Goal: Information Seeking & Learning: Understand process/instructions

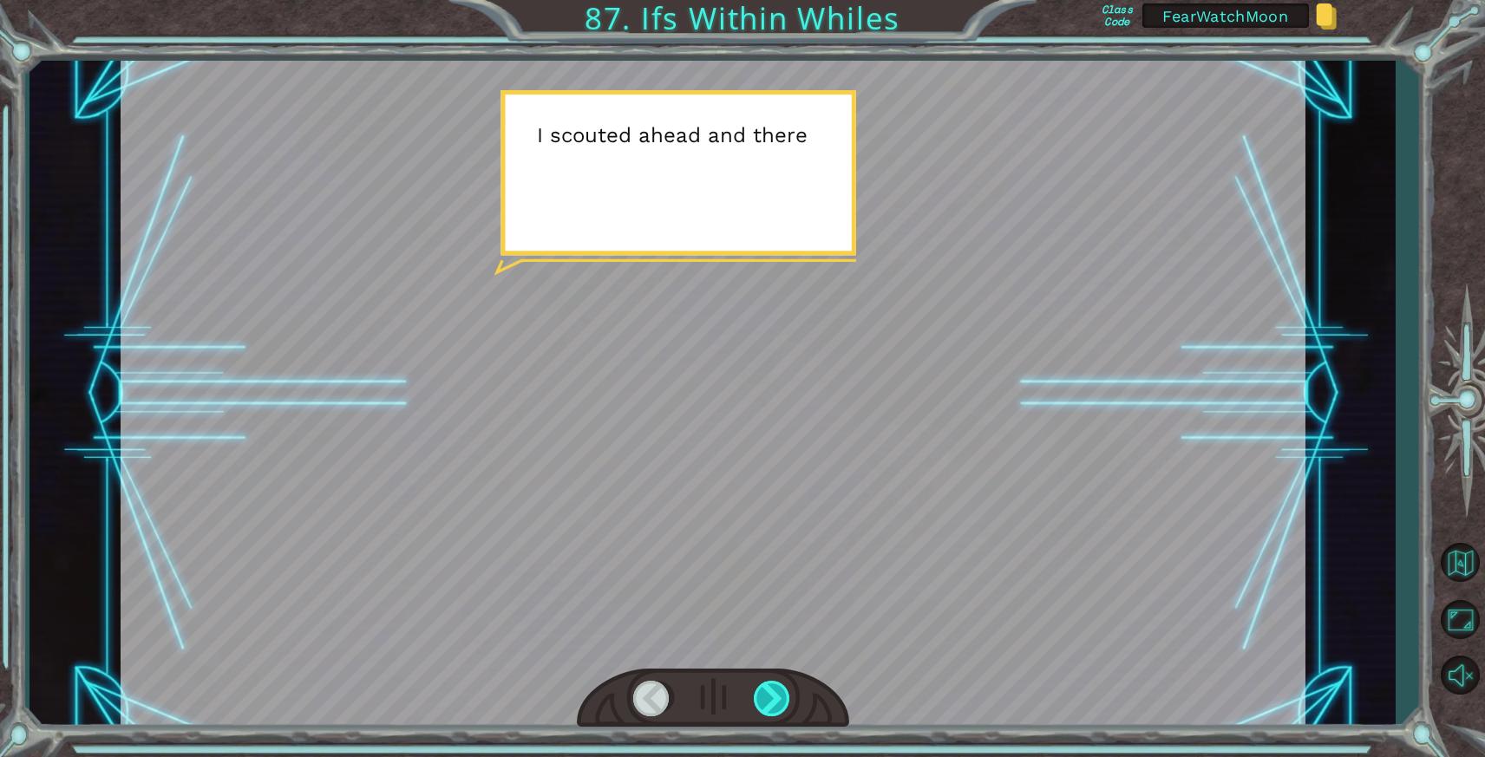
click at [775, 706] on div at bounding box center [773, 699] width 39 height 36
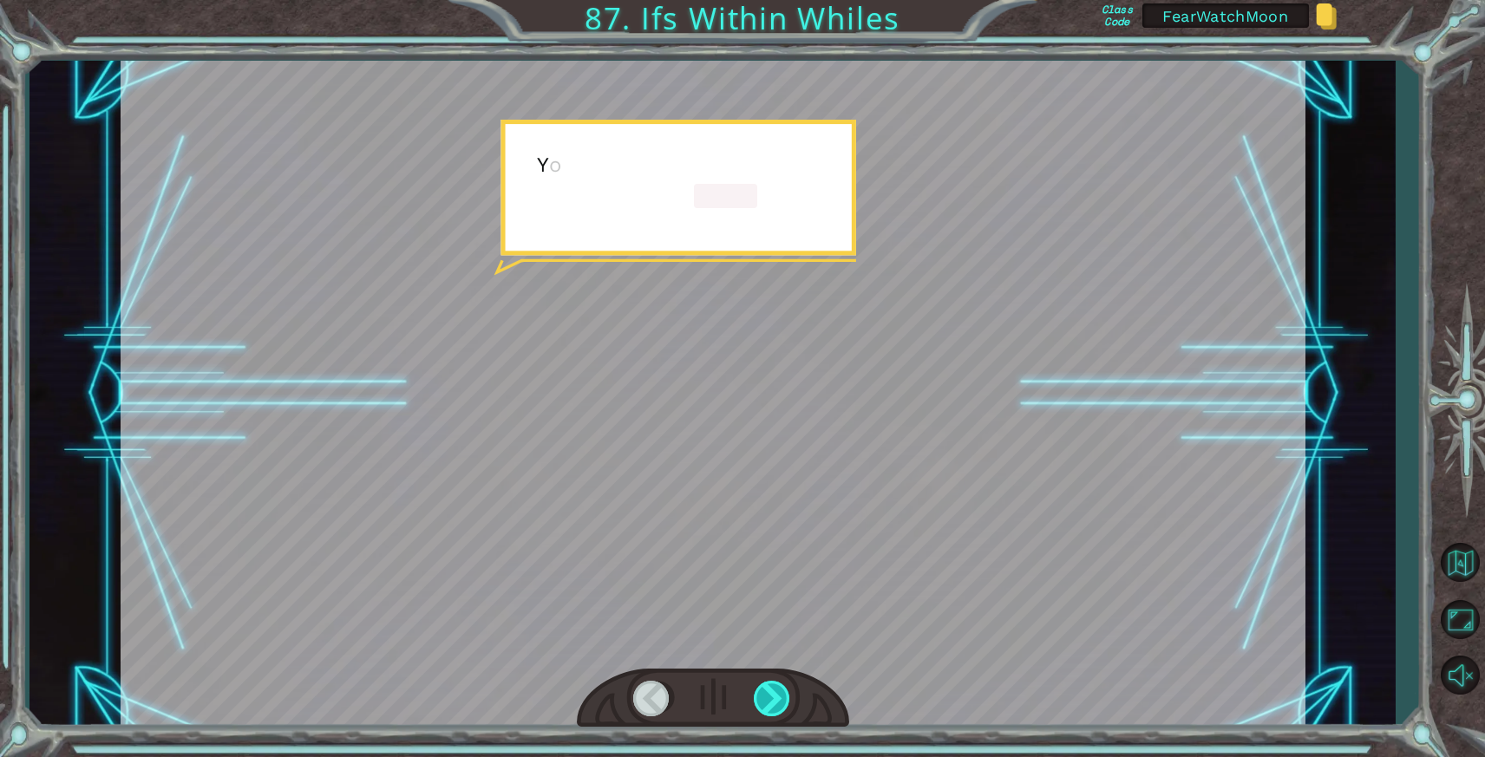
click at [775, 706] on div at bounding box center [773, 699] width 39 height 36
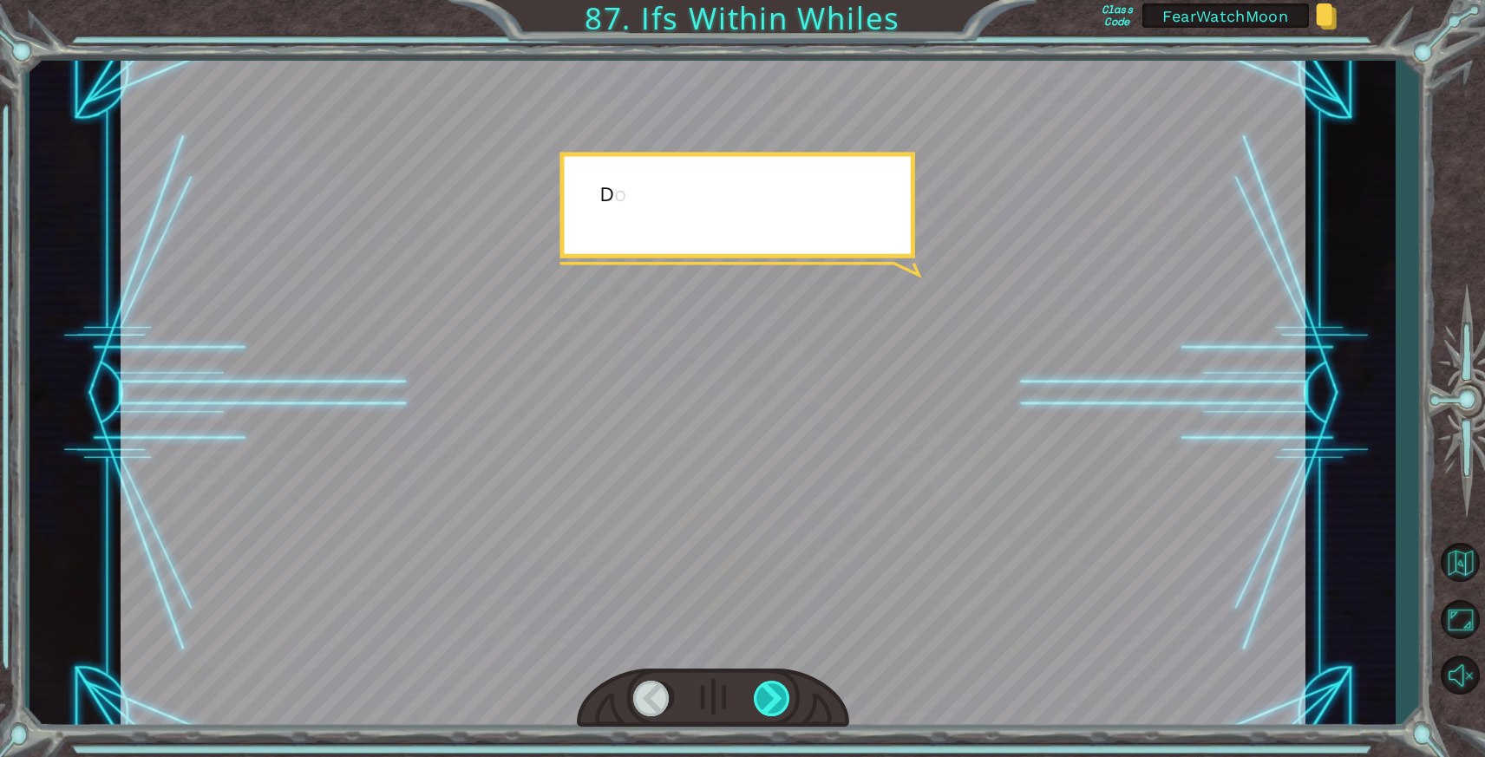
click at [775, 706] on div at bounding box center [773, 699] width 39 height 36
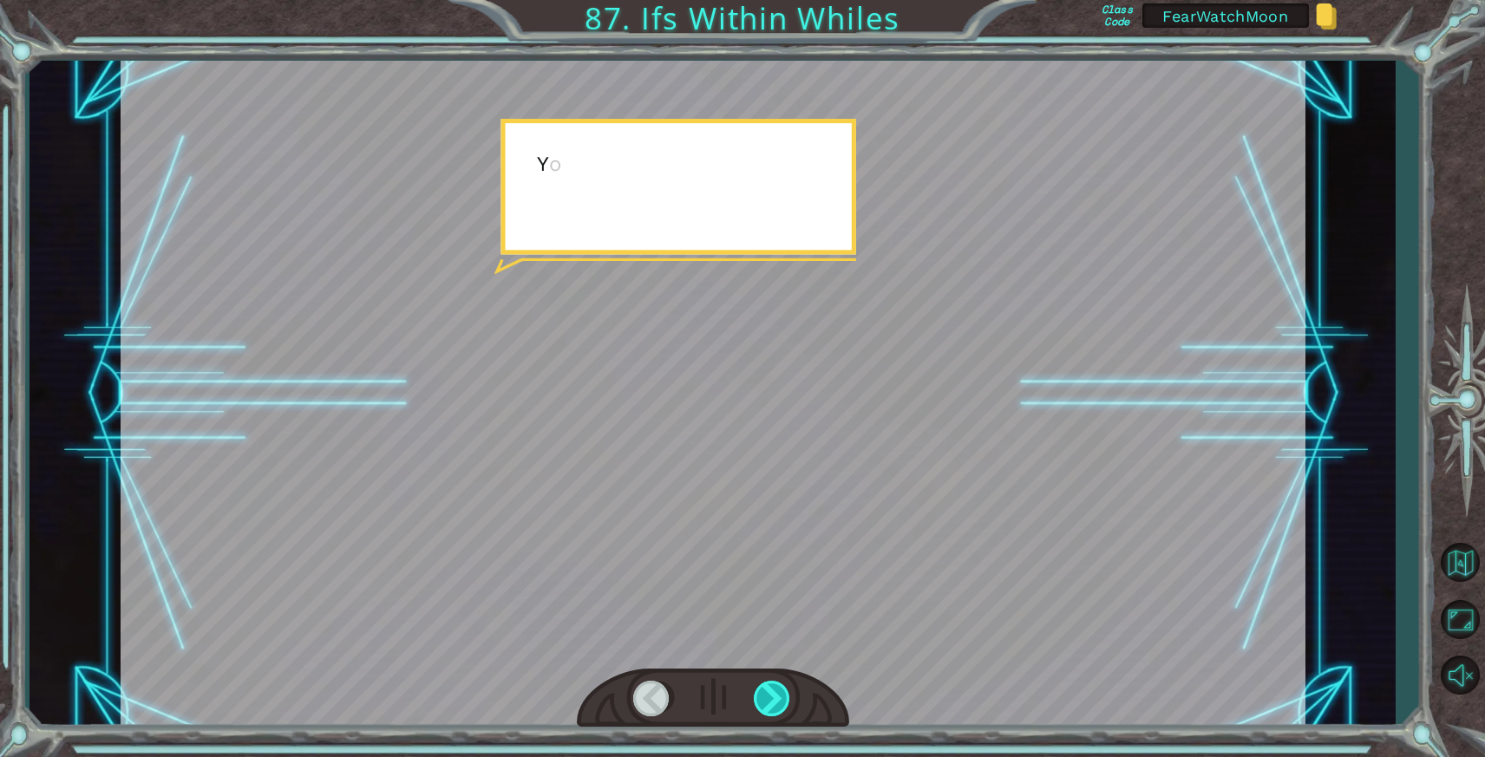
click at [775, 706] on div at bounding box center [773, 699] width 39 height 36
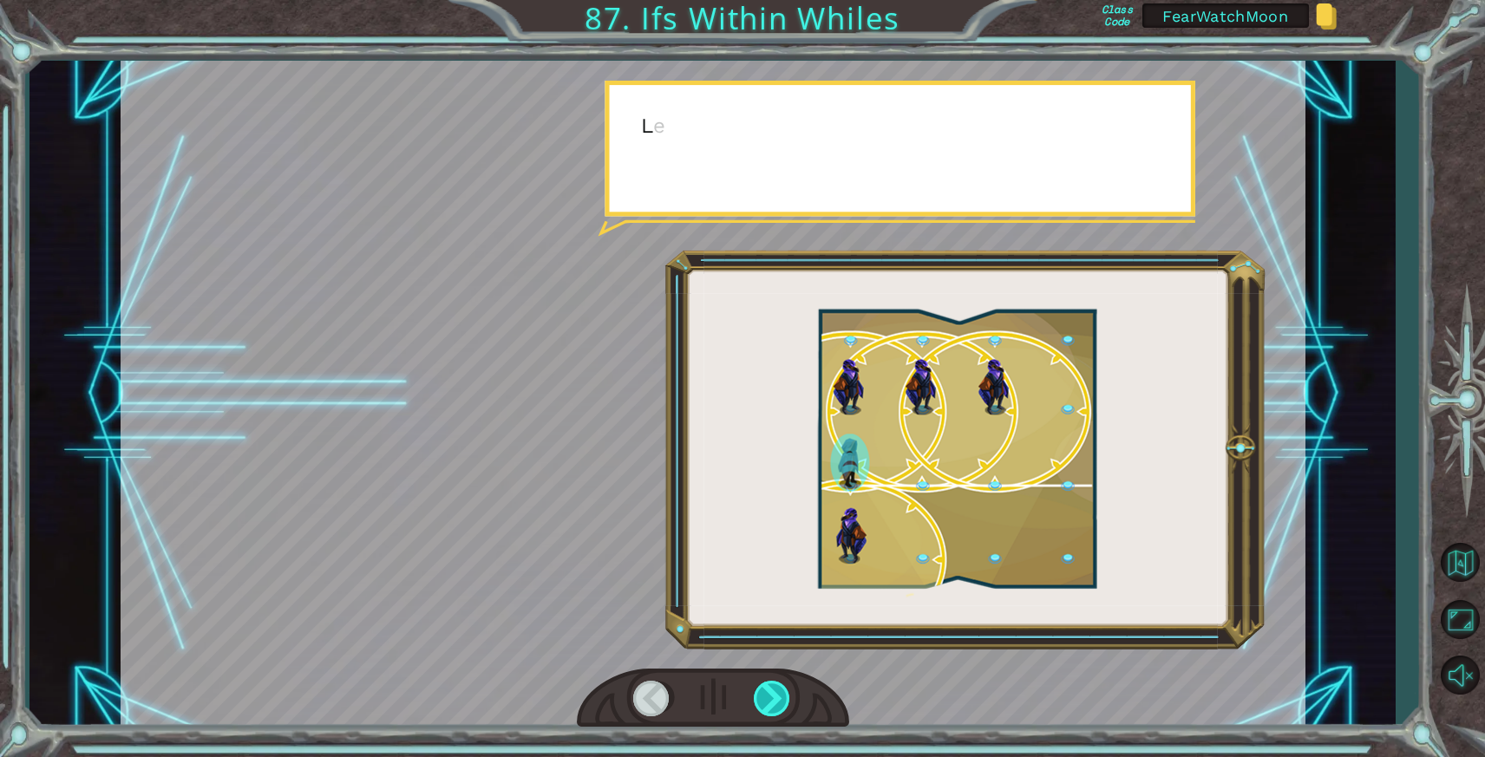
click at [775, 706] on div at bounding box center [773, 699] width 39 height 36
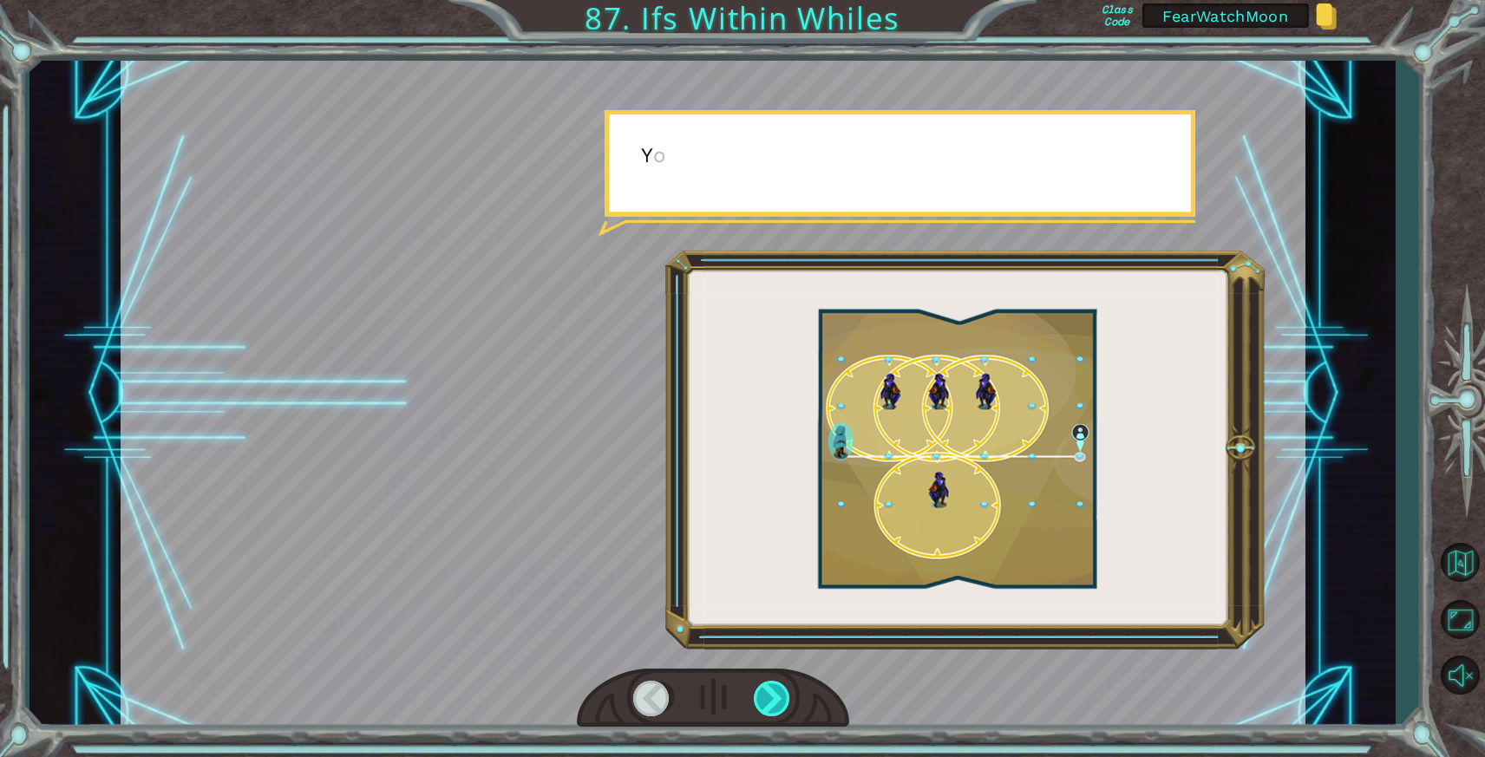
click at [775, 706] on div at bounding box center [773, 699] width 39 height 36
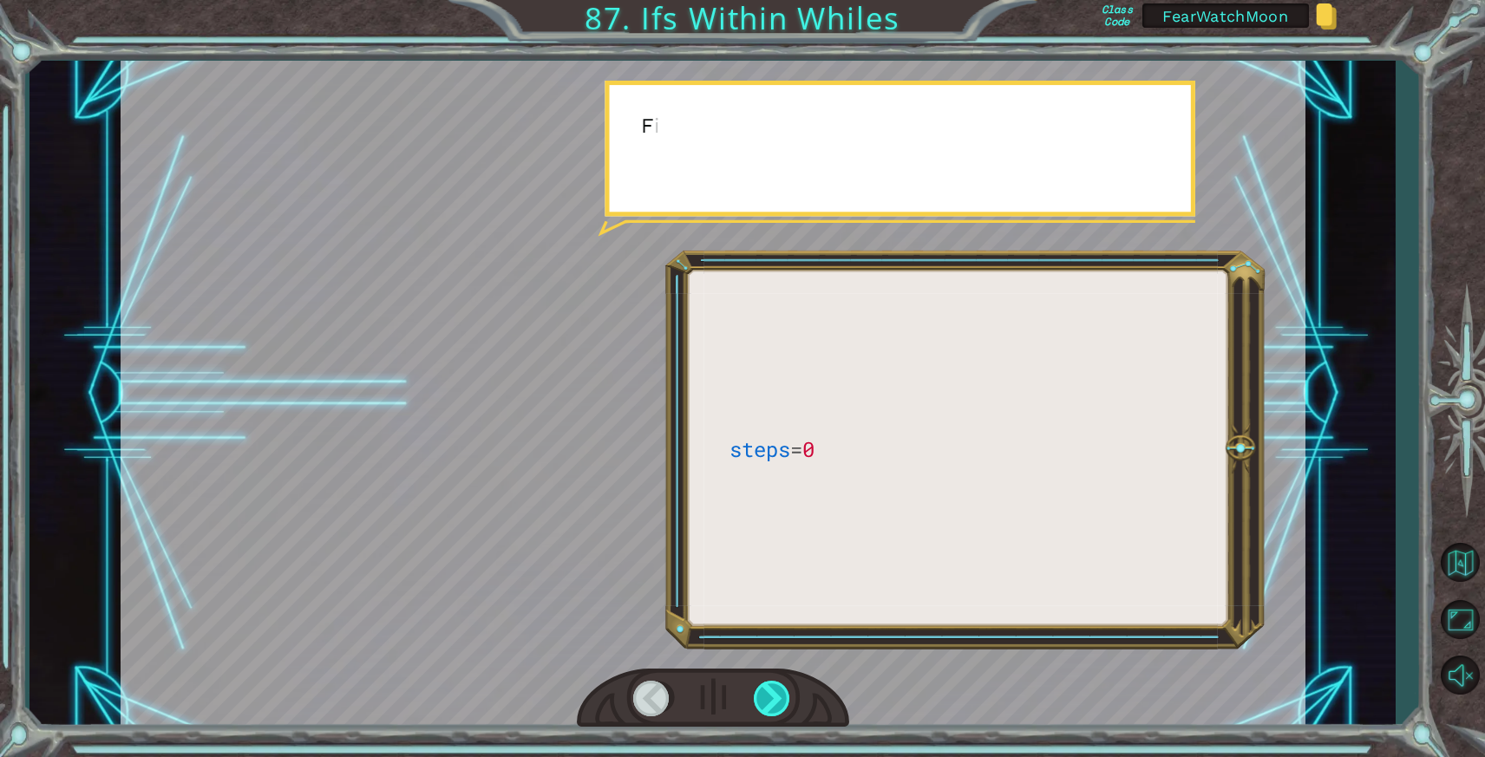
click at [775, 706] on div at bounding box center [773, 699] width 39 height 36
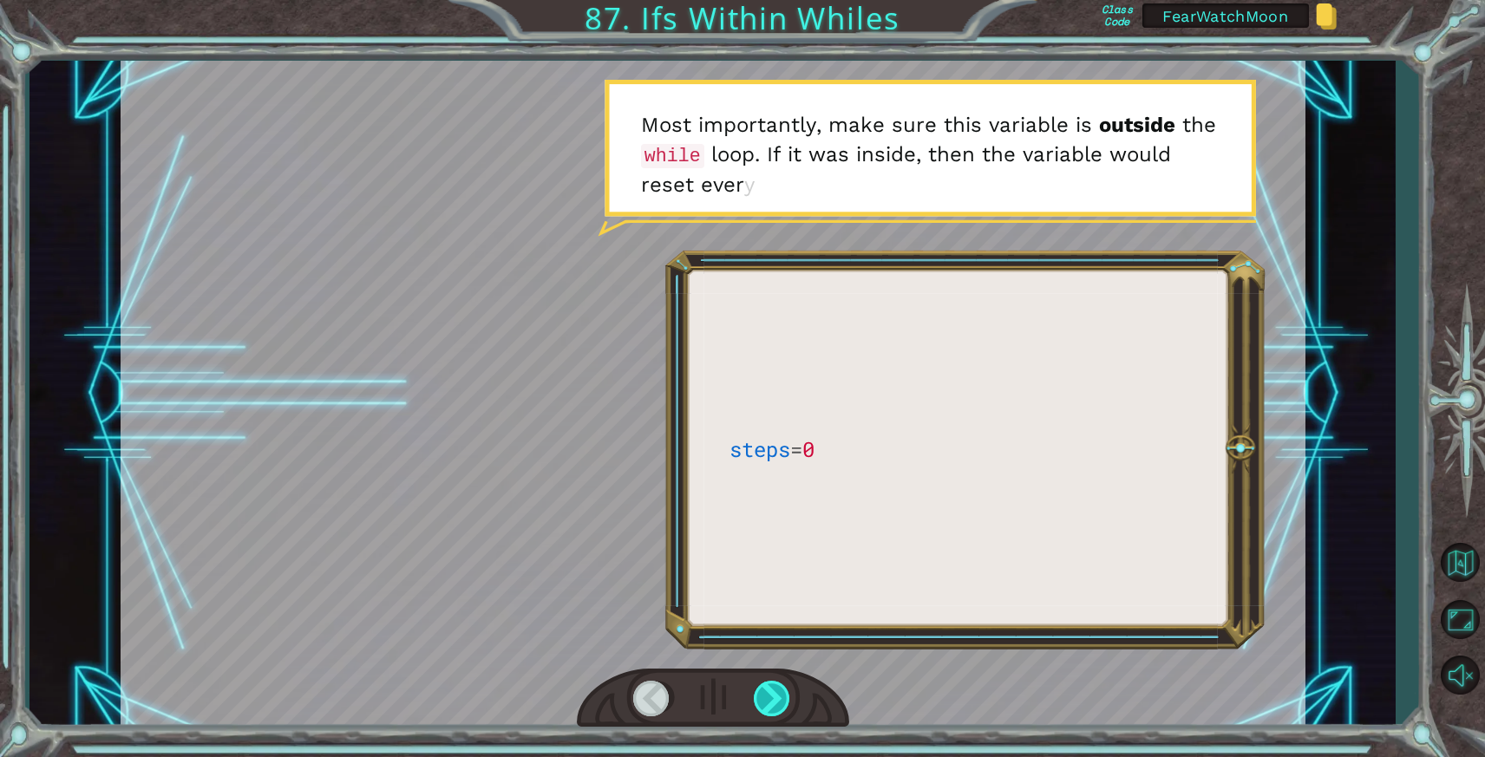
click at [775, 706] on div at bounding box center [773, 699] width 39 height 36
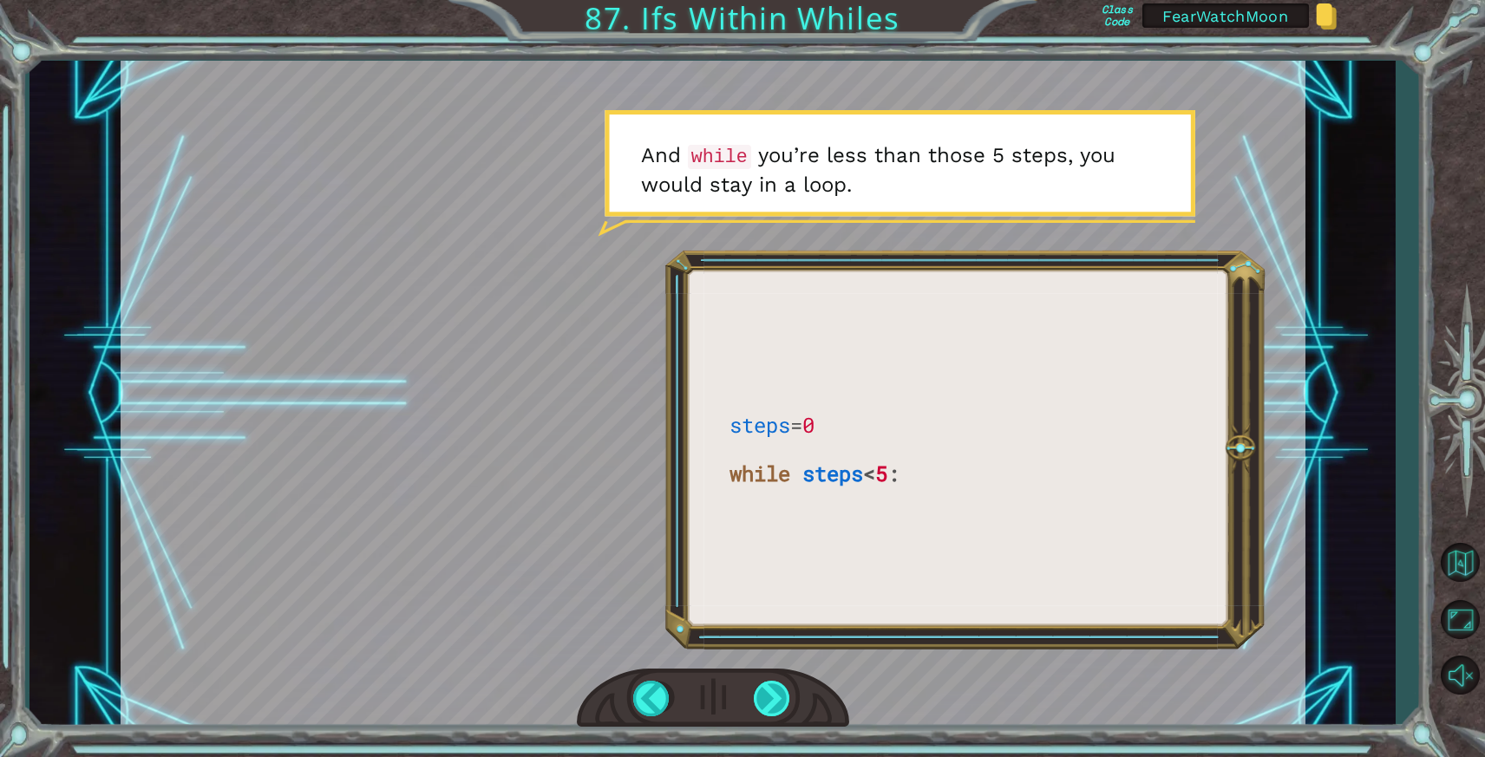
click at [775, 706] on div at bounding box center [773, 699] width 39 height 36
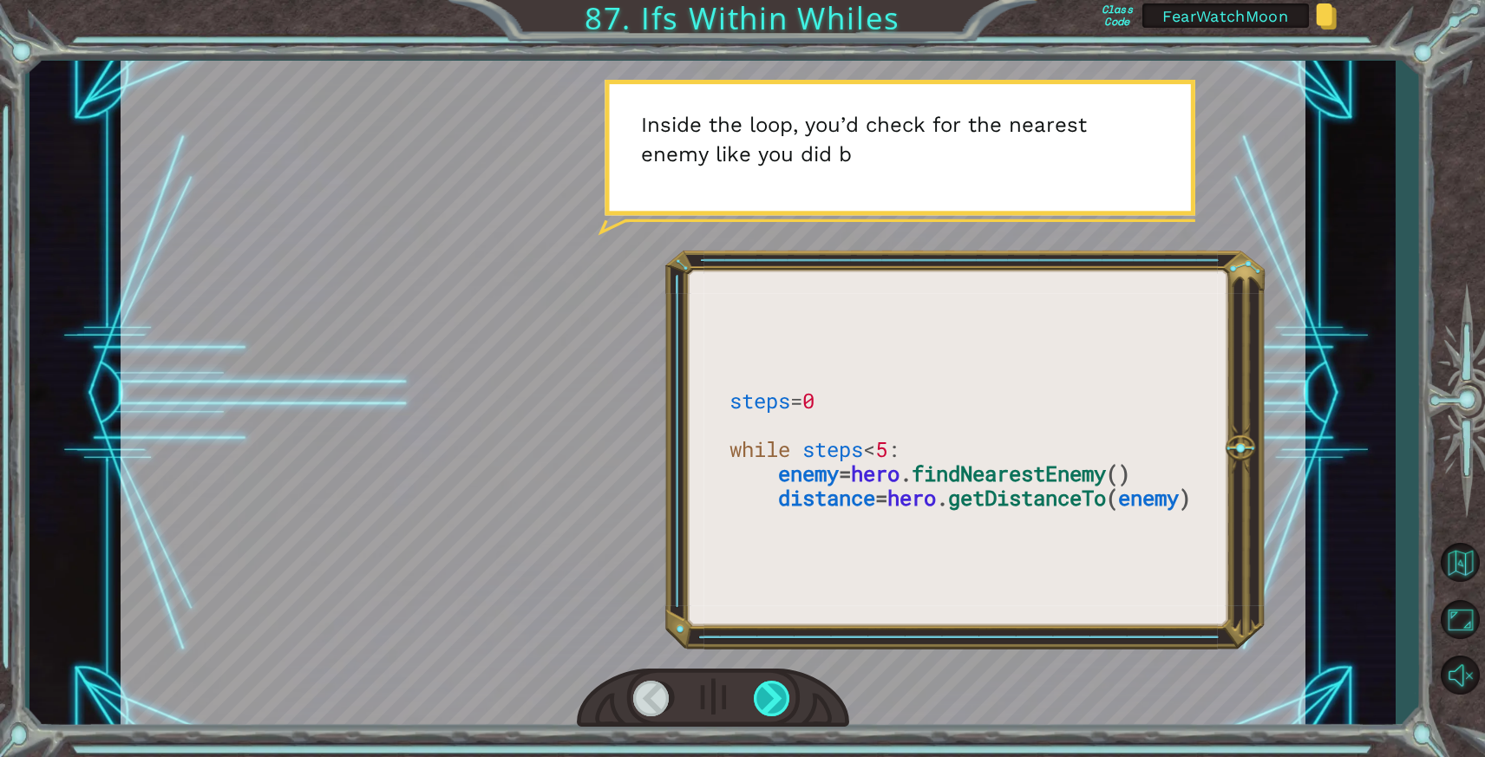
click at [775, 706] on div at bounding box center [773, 699] width 39 height 36
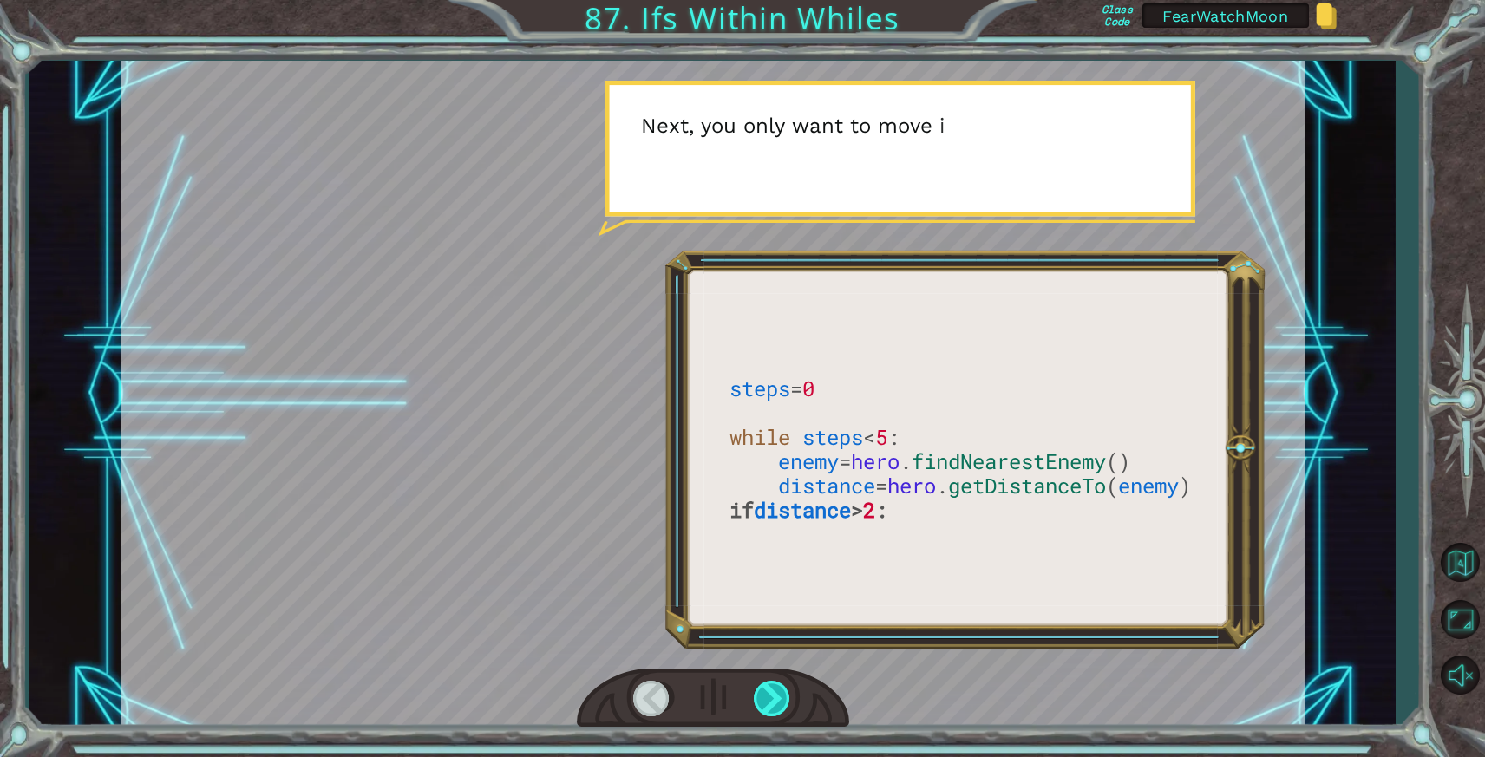
click at [775, 706] on div at bounding box center [773, 699] width 39 height 36
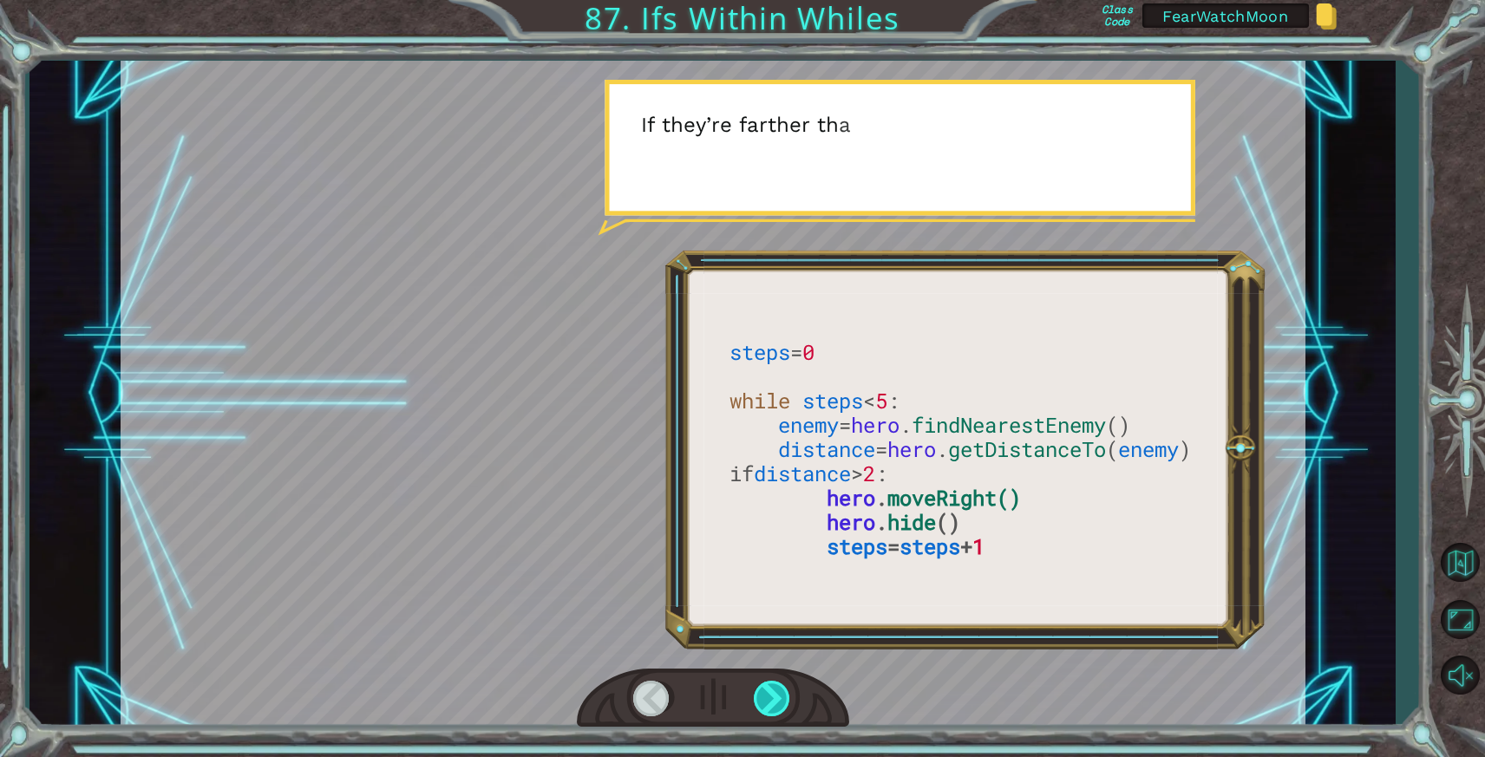
click at [775, 706] on div at bounding box center [773, 699] width 39 height 36
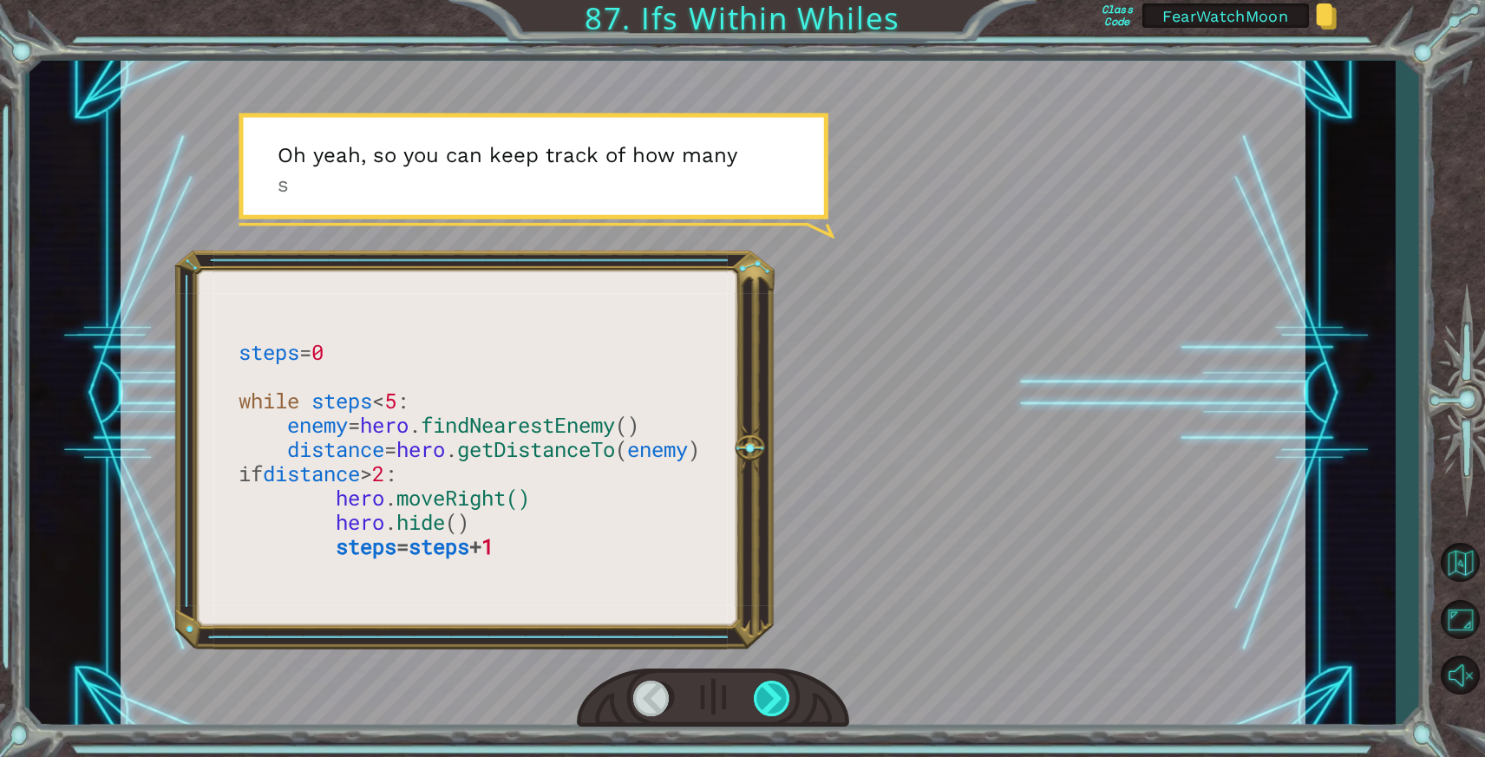
click at [775, 706] on div at bounding box center [773, 699] width 39 height 36
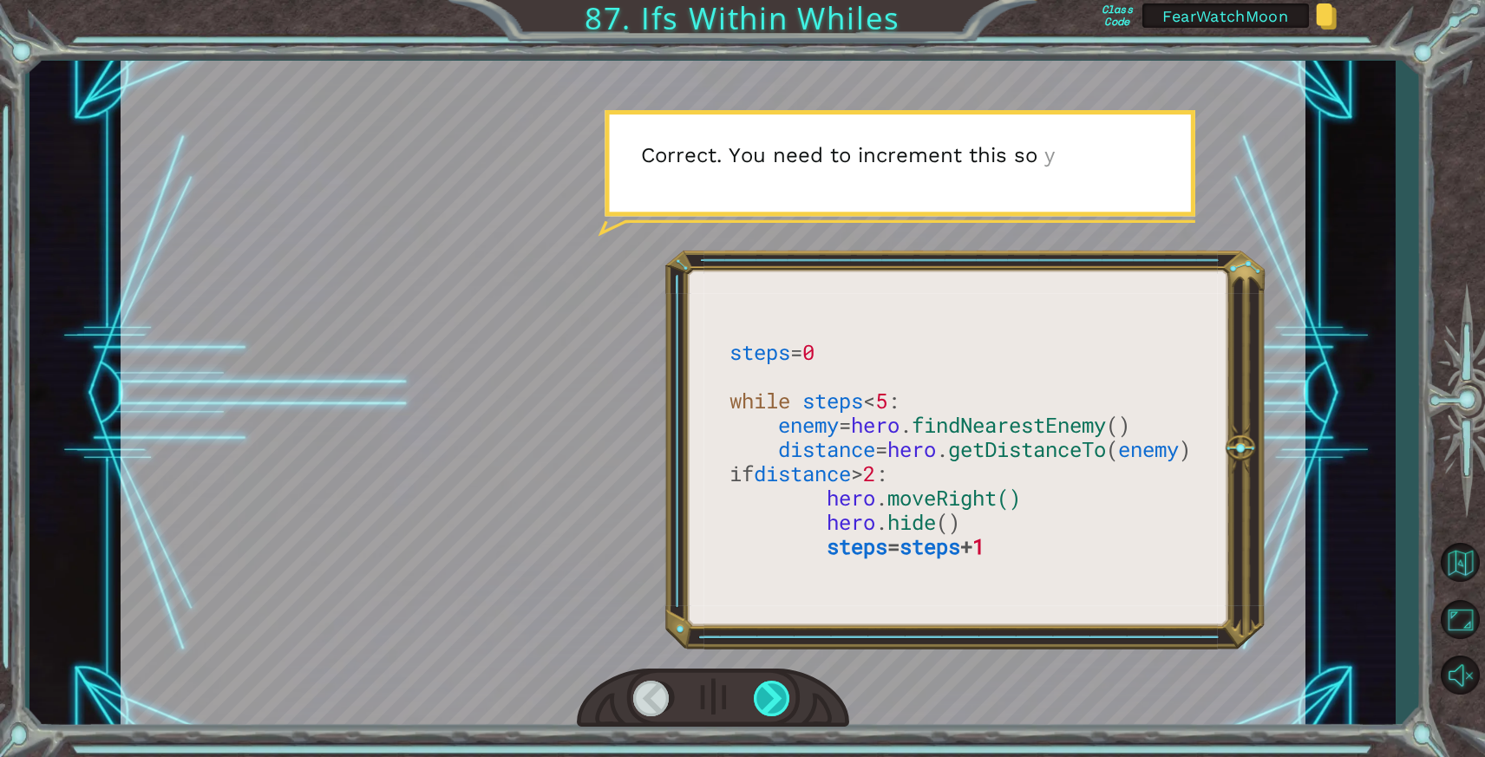
click at [775, 706] on div at bounding box center [773, 699] width 39 height 36
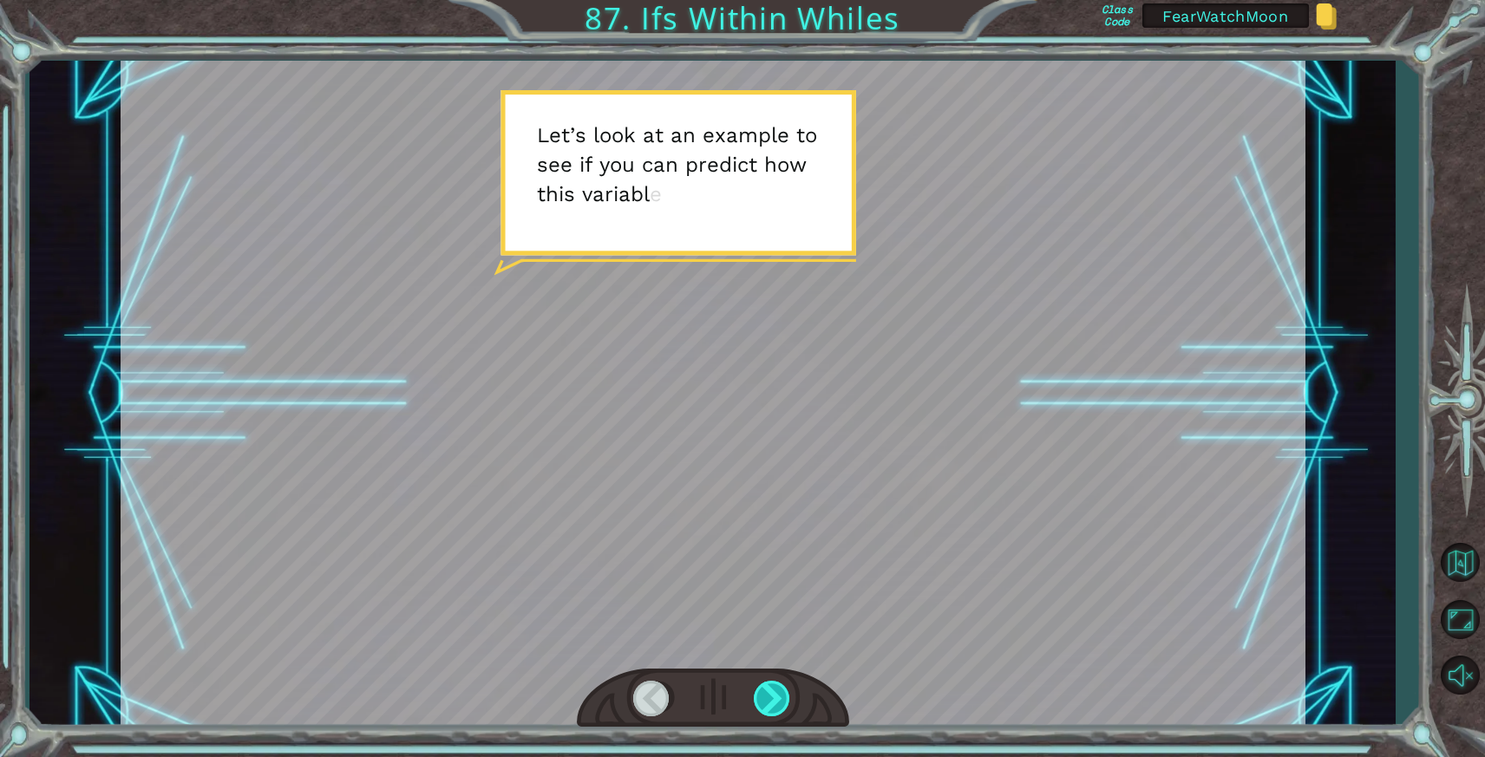
click at [775, 706] on div at bounding box center [773, 699] width 39 height 36
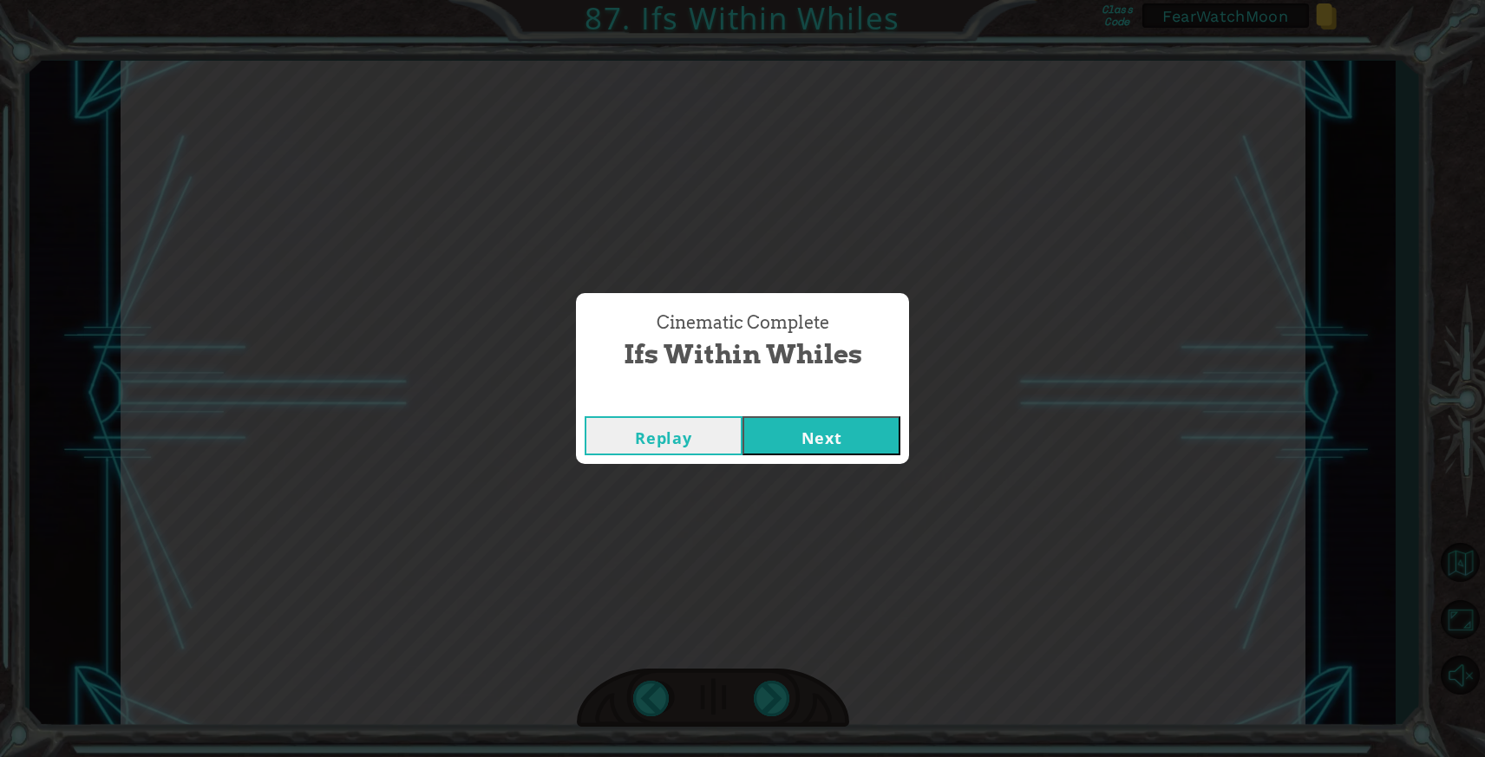
drag, startPoint x: 824, startPoint y: 598, endPoint x: 824, endPoint y: 518, distance: 80.7
click at [824, 518] on div "Cinematic Complete Ifs Within Whiles Replay Next" at bounding box center [742, 378] width 1485 height 757
click at [826, 439] on button "Next" at bounding box center [821, 435] width 158 height 39
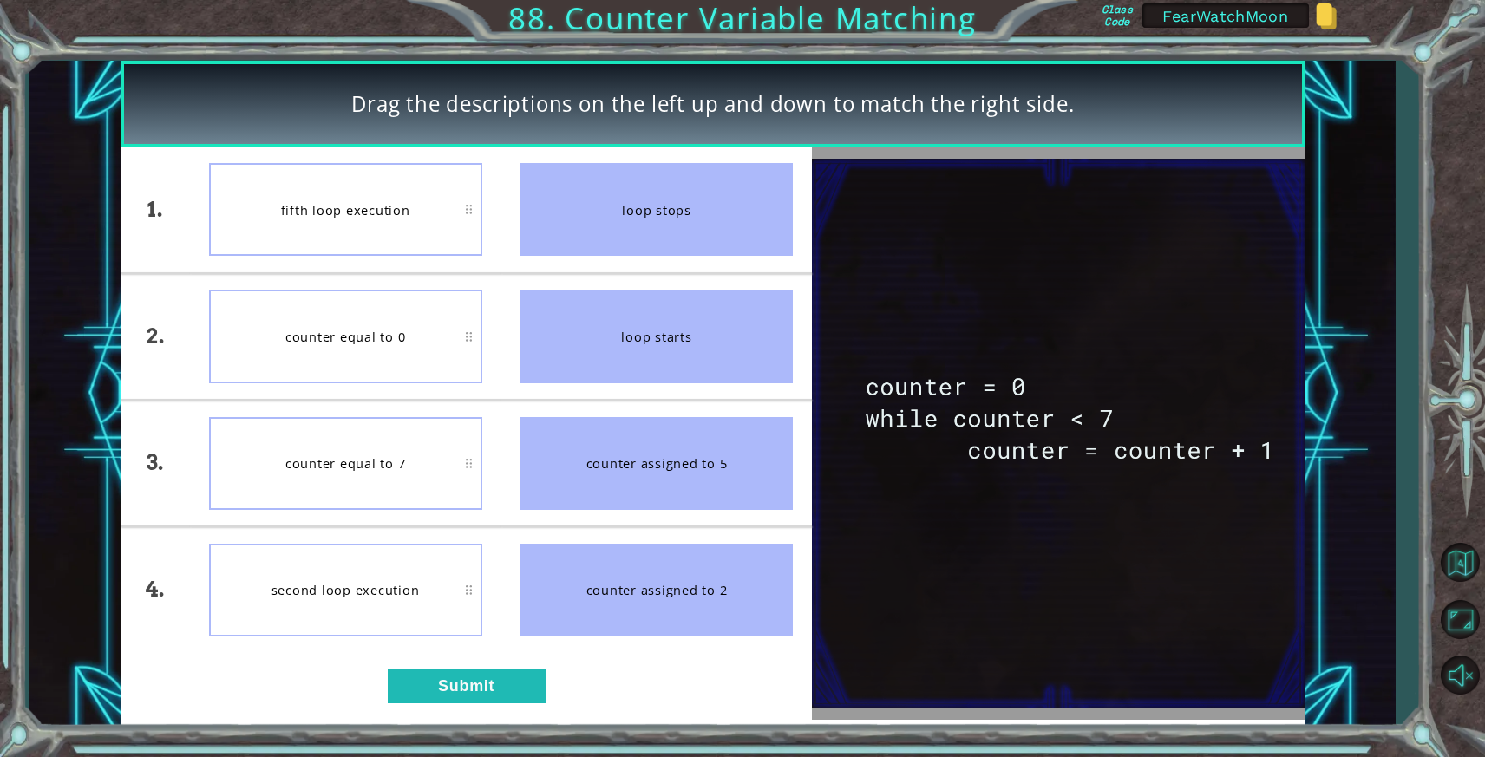
drag, startPoint x: 471, startPoint y: 459, endPoint x: 1124, endPoint y: 16, distance: 788.8
